Goal: Task Accomplishment & Management: Complete application form

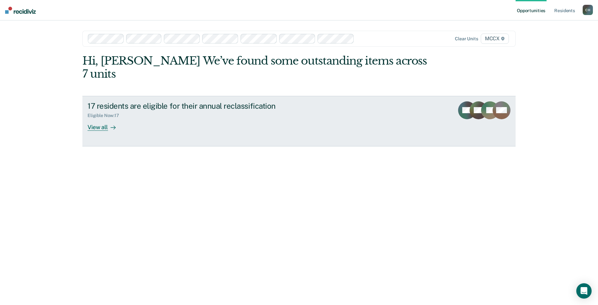
click at [99, 118] on div "View all" at bounding box center [105, 124] width 36 height 12
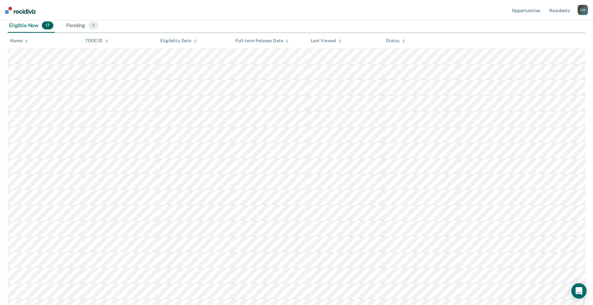
scroll to position [82, 0]
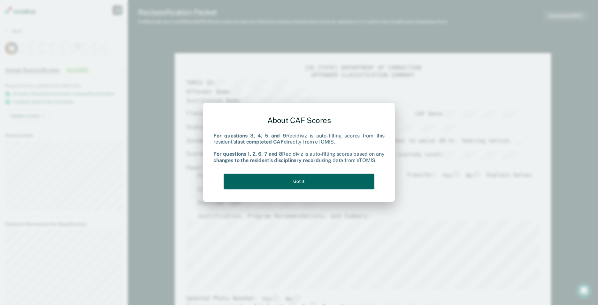
click at [338, 181] on button "Got it" at bounding box center [298, 181] width 151 height 16
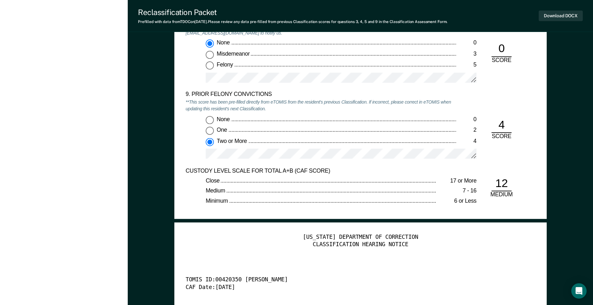
scroll to position [1405, 0]
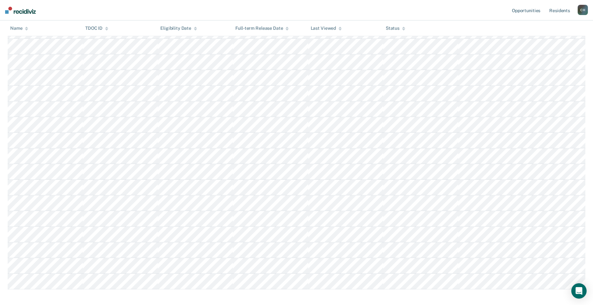
scroll to position [146, 0]
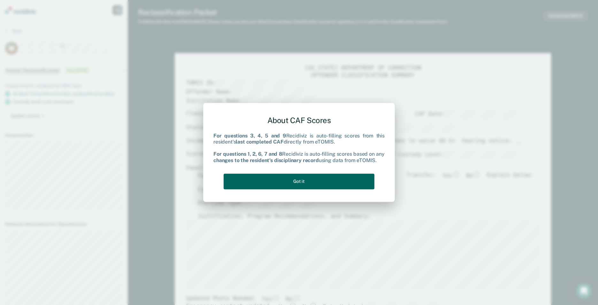
click at [344, 181] on button "Got it" at bounding box center [298, 181] width 151 height 16
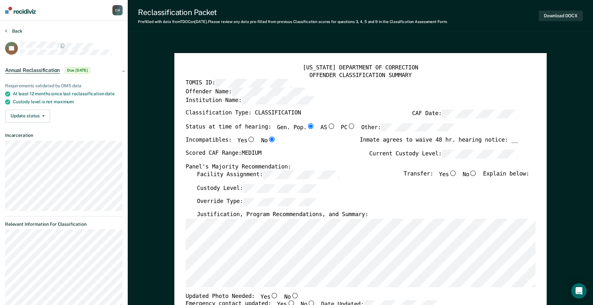
click at [19, 32] on button "Back" at bounding box center [13, 31] width 17 height 6
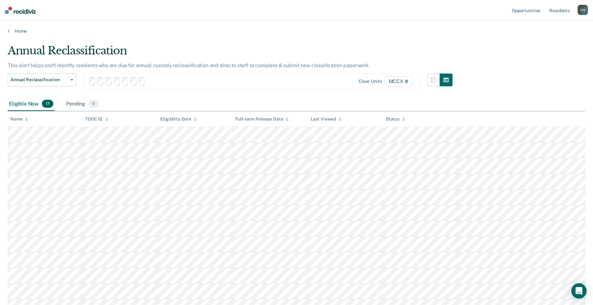
scroll to position [146, 0]
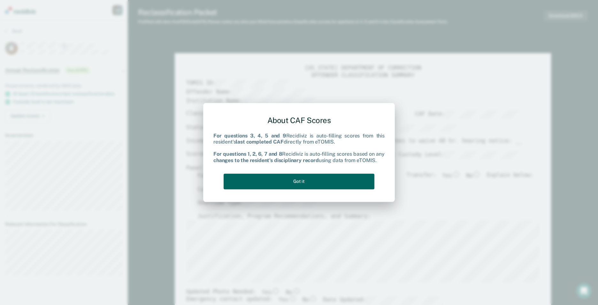
click at [308, 180] on button "Got it" at bounding box center [298, 181] width 151 height 16
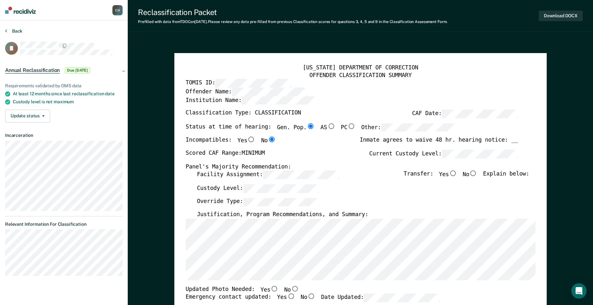
click at [13, 30] on button "Back" at bounding box center [13, 31] width 17 height 6
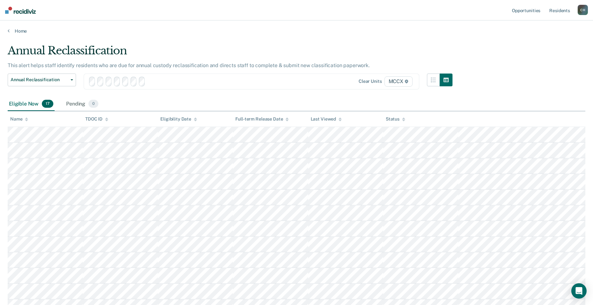
scroll to position [146, 0]
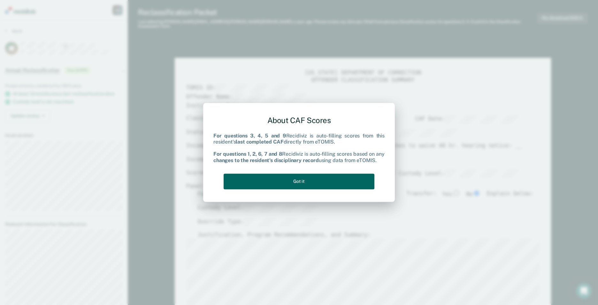
click at [333, 180] on button "Got it" at bounding box center [298, 181] width 151 height 16
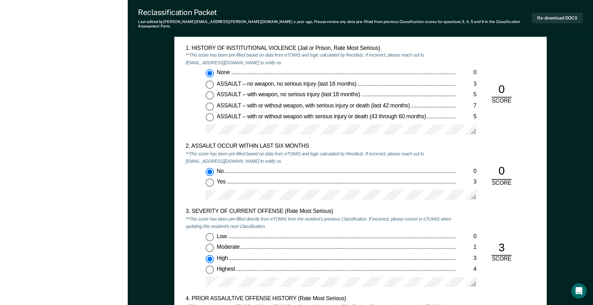
type textarea "x"
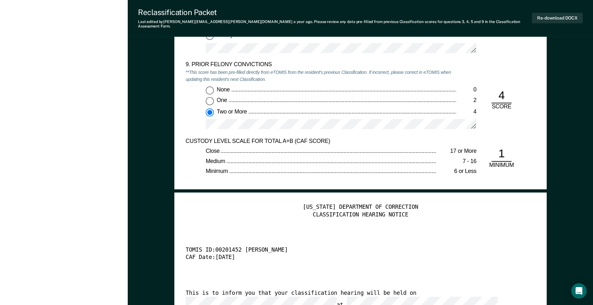
scroll to position [1373, 0]
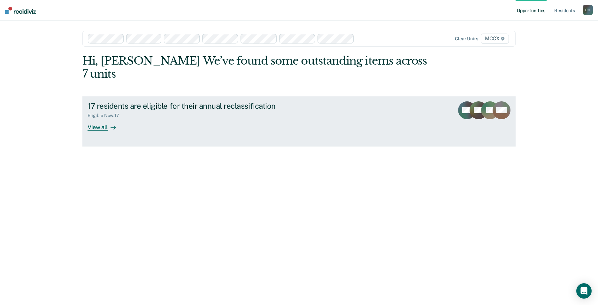
click at [96, 118] on div "View all" at bounding box center [105, 124] width 36 height 12
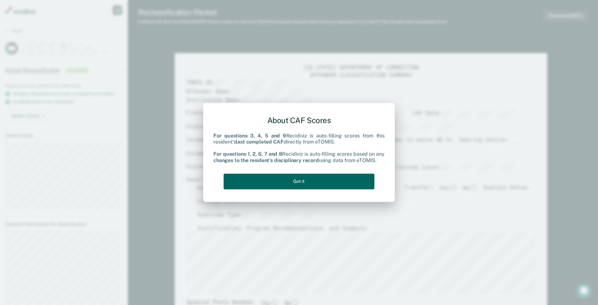
click at [300, 174] on button "Got it" at bounding box center [298, 181] width 151 height 16
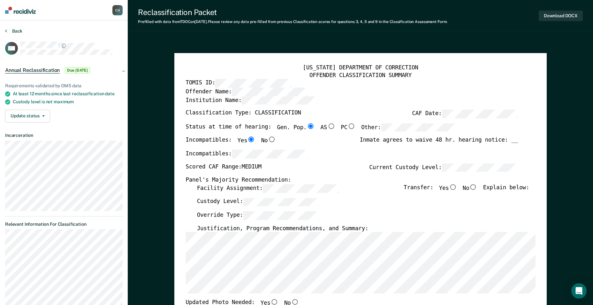
click at [13, 33] on button "Back" at bounding box center [13, 31] width 17 height 6
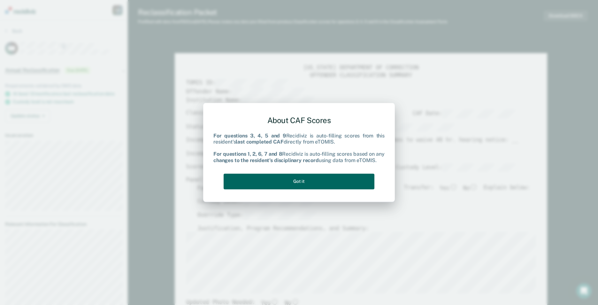
click at [305, 184] on button "Got it" at bounding box center [298, 181] width 151 height 16
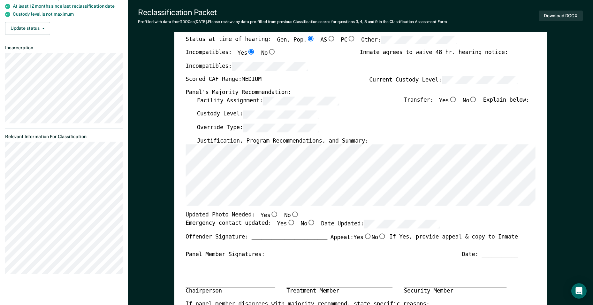
scroll to position [96, 0]
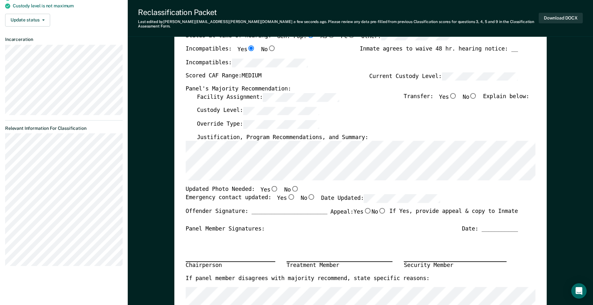
click at [270, 186] on input "Yes" at bounding box center [274, 189] width 8 height 6
type textarea "x"
radio input "true"
click at [287, 194] on input "Yes" at bounding box center [291, 197] width 8 height 6
type textarea "x"
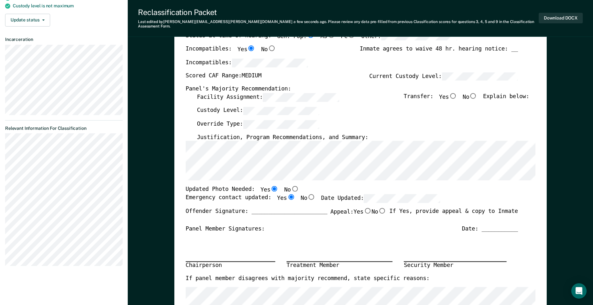
radio input "true"
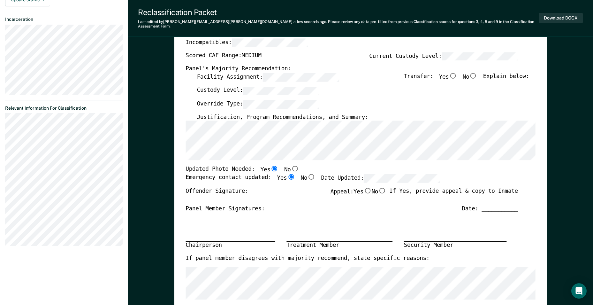
scroll to position [160, 0]
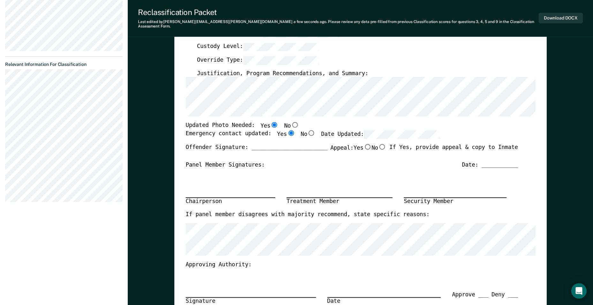
click at [3, 100] on section "Back CW Annual Reclassification Due 9/24/25 Requirements validated by OMS data …" at bounding box center [64, 38] width 128 height 354
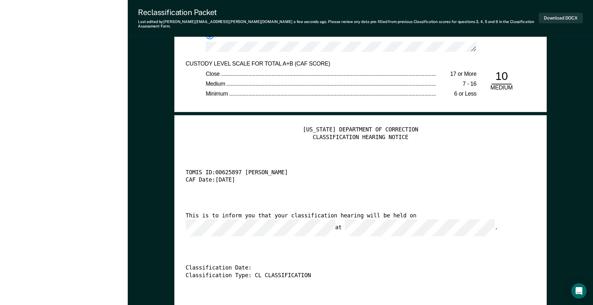
scroll to position [0, 4]
click at [309, 239] on div "TENNESSEE DEPARTMENT OF CORRECTION CLASSIFICATION HEARING NOTICE TOMIS ID: 0062…" at bounding box center [360, 220] width 350 height 189
click at [288, 222] on div "This is to inform you that your classification hearing will be held on at ." at bounding box center [351, 224] width 332 height 24
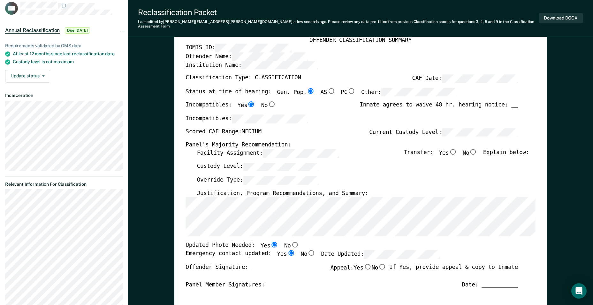
scroll to position [0, 0]
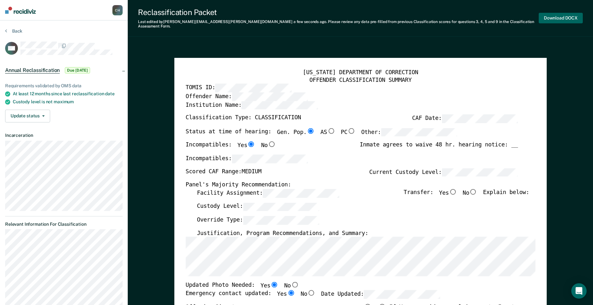
click at [570, 15] on button "Download DOCX" at bounding box center [561, 18] width 44 height 11
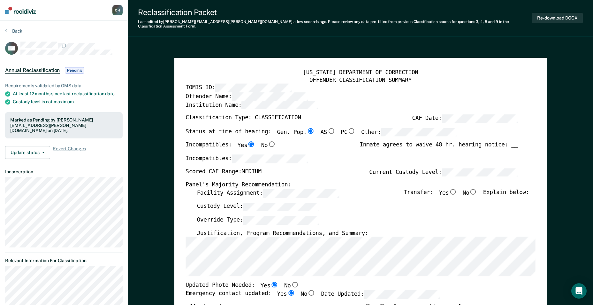
click at [477, 189] on input "No" at bounding box center [473, 192] width 8 height 6
type textarea "x"
radio input "true"
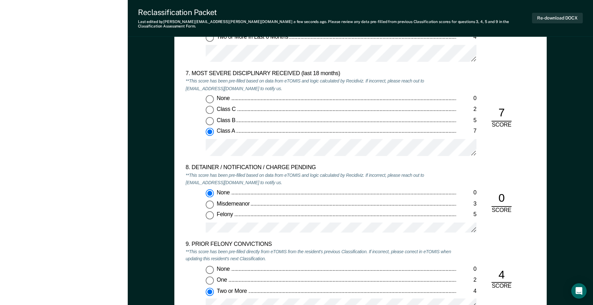
scroll to position [1277, 0]
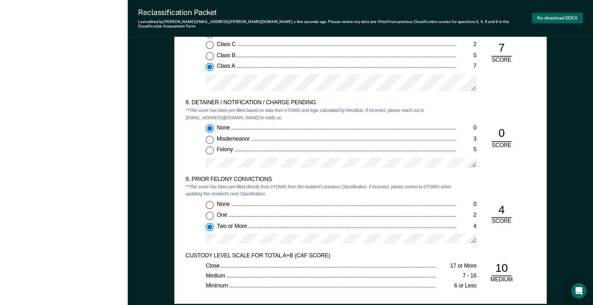
click at [544, 13] on button "Re-download DOCX" at bounding box center [557, 18] width 51 height 11
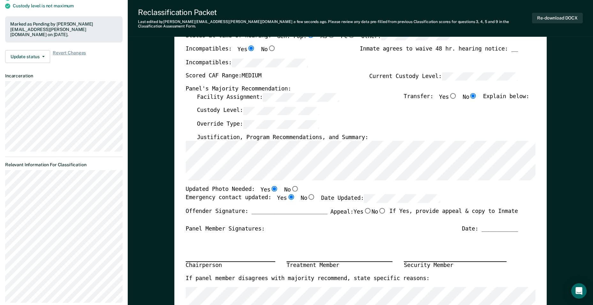
scroll to position [0, 0]
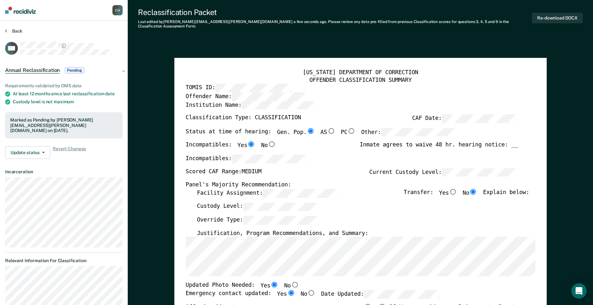
click at [18, 31] on button "Back" at bounding box center [13, 31] width 17 height 6
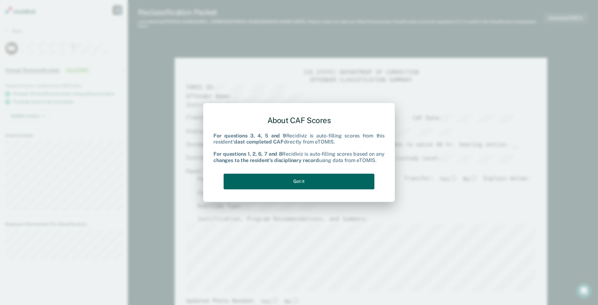
click at [313, 184] on button "Got it" at bounding box center [298, 181] width 151 height 16
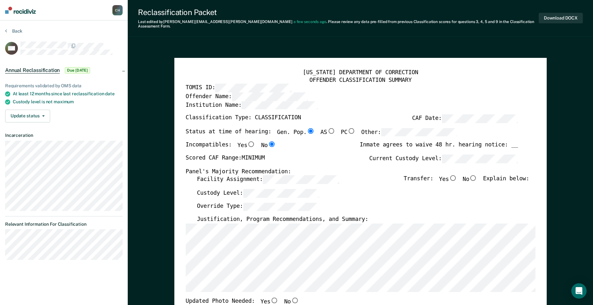
click at [477, 175] on input "No" at bounding box center [473, 178] width 8 height 6
type textarea "x"
radio input "true"
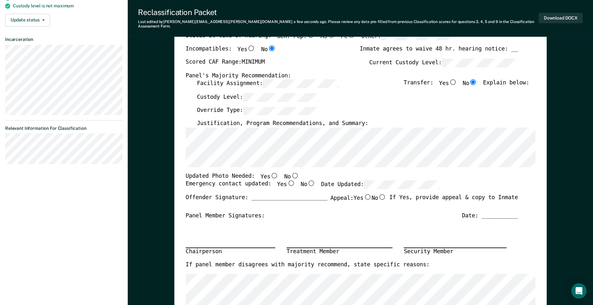
scroll to position [64, 0]
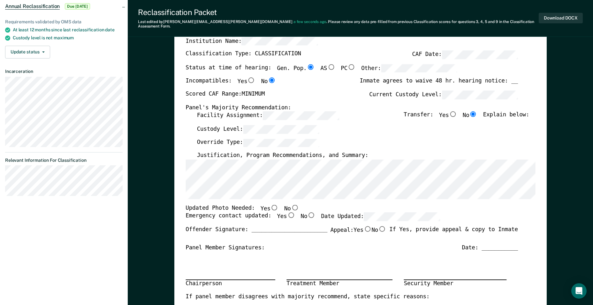
click at [355, 195] on div "TENNESSEE DEPARTMENT OF CORRECTION OFFENDER CLASSIFICATION SUMMARY TOMIS ID: Of…" at bounding box center [360, 221] width 350 height 432
click at [291, 204] on input "No" at bounding box center [295, 207] width 8 height 6
type textarea "x"
radio input "true"
click at [287, 212] on input "Yes" at bounding box center [291, 215] width 8 height 6
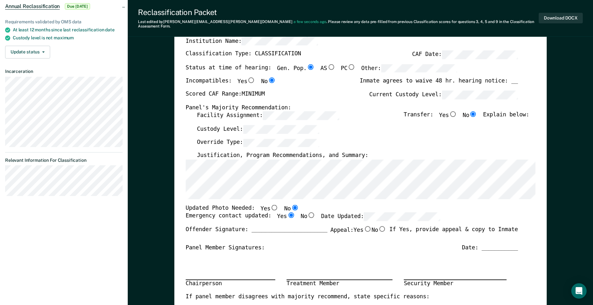
type textarea "x"
radio input "true"
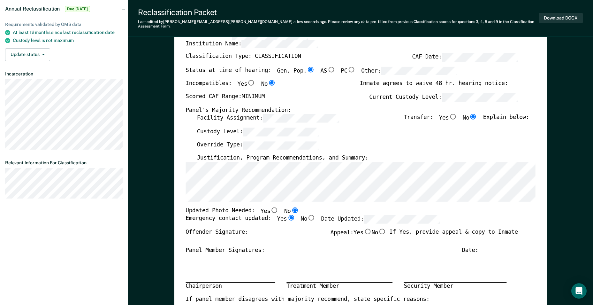
scroll to position [0, 0]
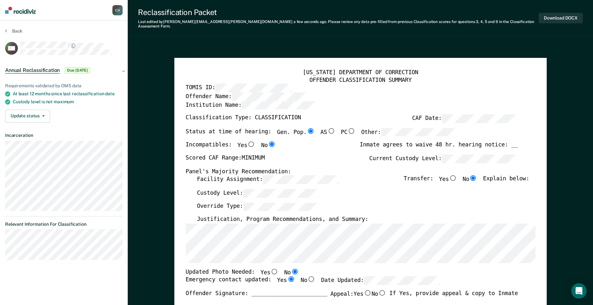
click at [4, 238] on section "Back RW Annual Reclassification Due 9/12/25 Requirements validated by OMS data …" at bounding box center [64, 146] width 128 height 252
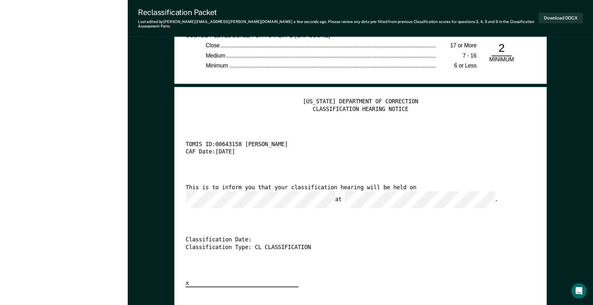
scroll to position [1532, 0]
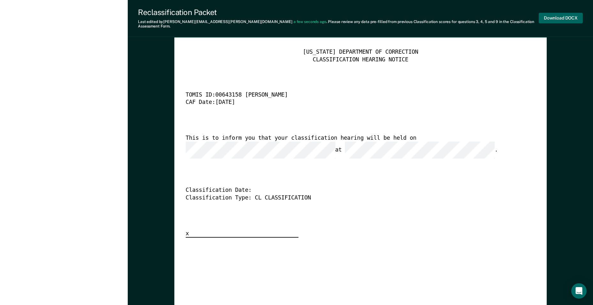
click at [575, 14] on button "Download DOCX" at bounding box center [561, 18] width 44 height 11
type textarea "x"
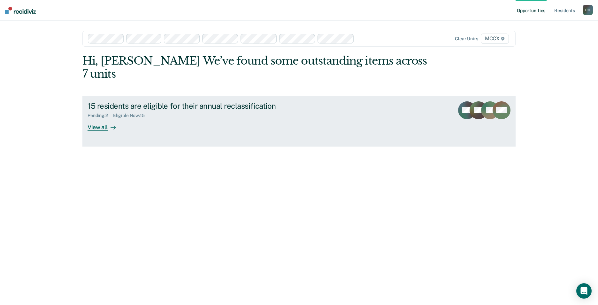
click at [104, 118] on div "View all" at bounding box center [105, 124] width 36 height 12
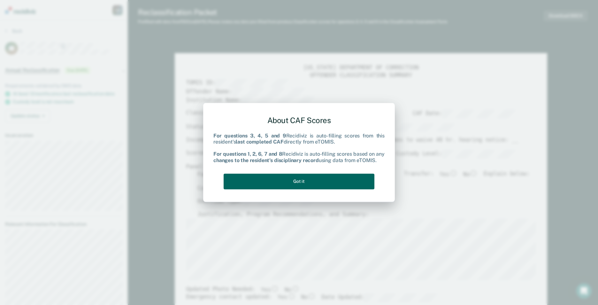
click at [298, 179] on button "Got it" at bounding box center [298, 181] width 151 height 16
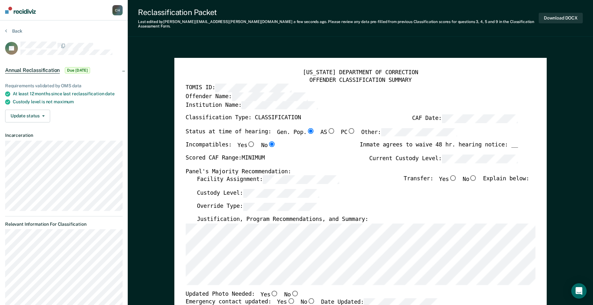
click at [477, 175] on input "No" at bounding box center [473, 178] width 8 height 6
type textarea "x"
radio input "true"
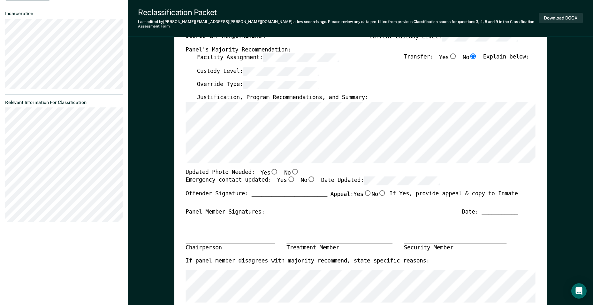
scroll to position [128, 0]
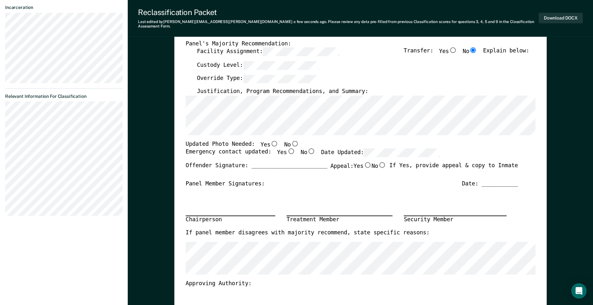
click at [291, 140] on input "No" at bounding box center [295, 143] width 8 height 6
type textarea "x"
radio input "true"
click at [287, 148] on input "Yes" at bounding box center [291, 151] width 8 height 6
type textarea "x"
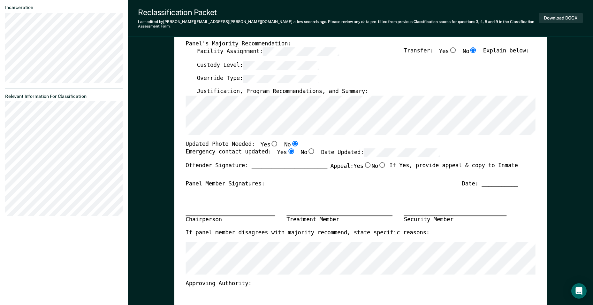
radio input "true"
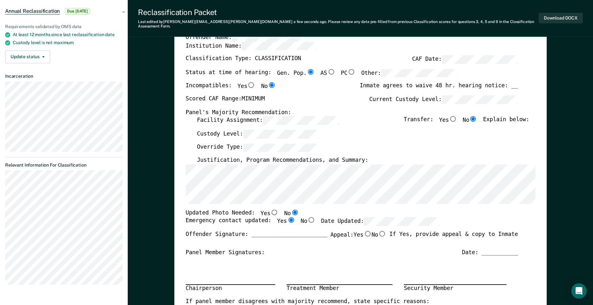
scroll to position [160, 0]
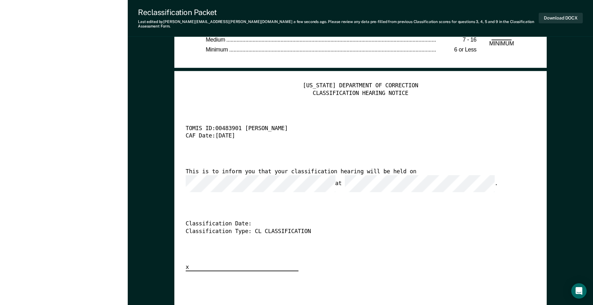
scroll to position [1500, 0]
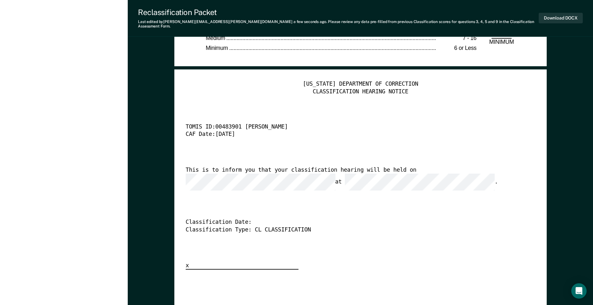
click at [243, 179] on div "[US_STATE] DEPARTMENT OF CORRECTION CLASSIFICATION HEARING NOTICE TOMIS ID: 004…" at bounding box center [360, 175] width 350 height 189
click at [553, 15] on button "Download DOCX" at bounding box center [561, 18] width 44 height 11
type textarea "x"
